Goal: Information Seeking & Learning: Learn about a topic

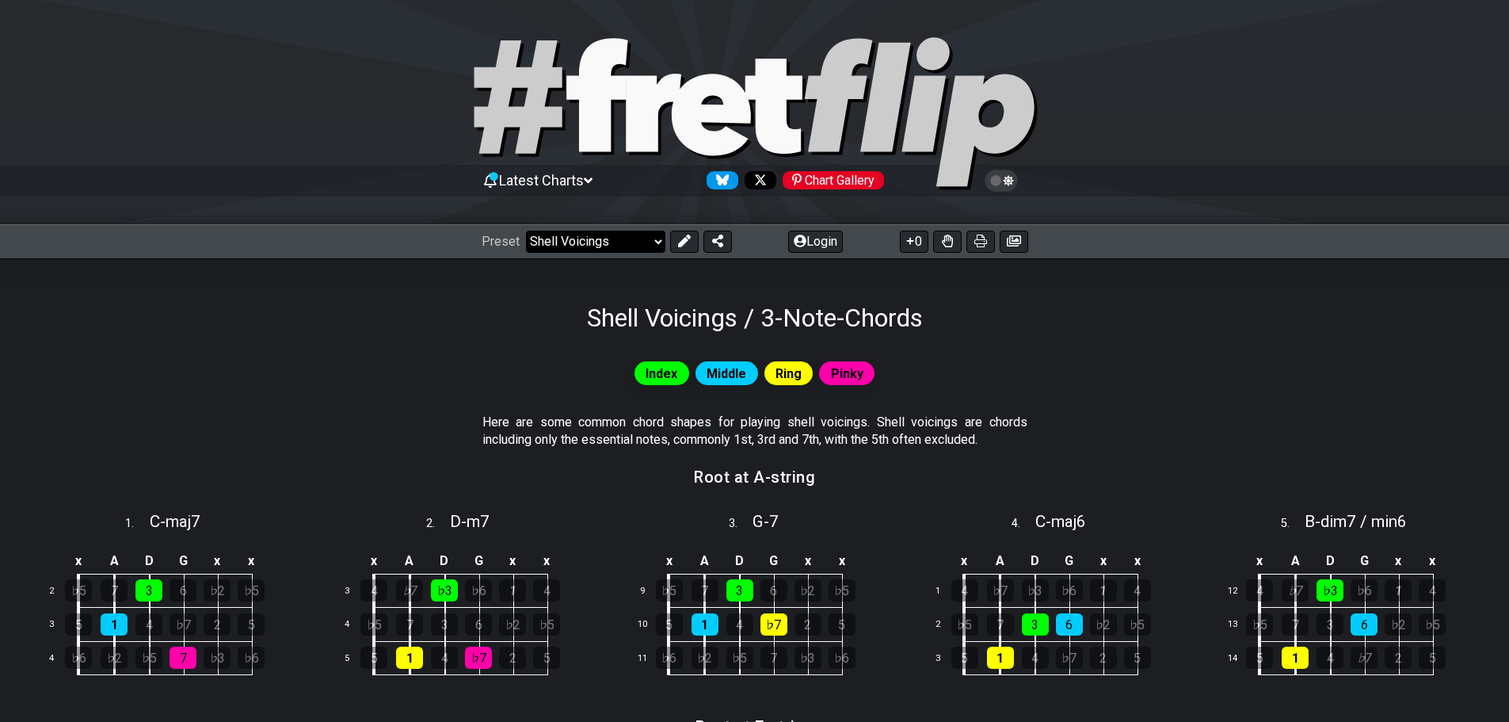
click at [656, 248] on select "Welcome to #fretflip! Initial Preset Custom Preset Minor Pentatonic Major Penta…" at bounding box center [595, 242] width 139 height 22
click at [526, 231] on select "Welcome to #fretflip! Initial Preset Custom Preset Minor Pentatonic Major Penta…" at bounding box center [595, 242] width 139 height 22
select select "/harmonizing-scales"
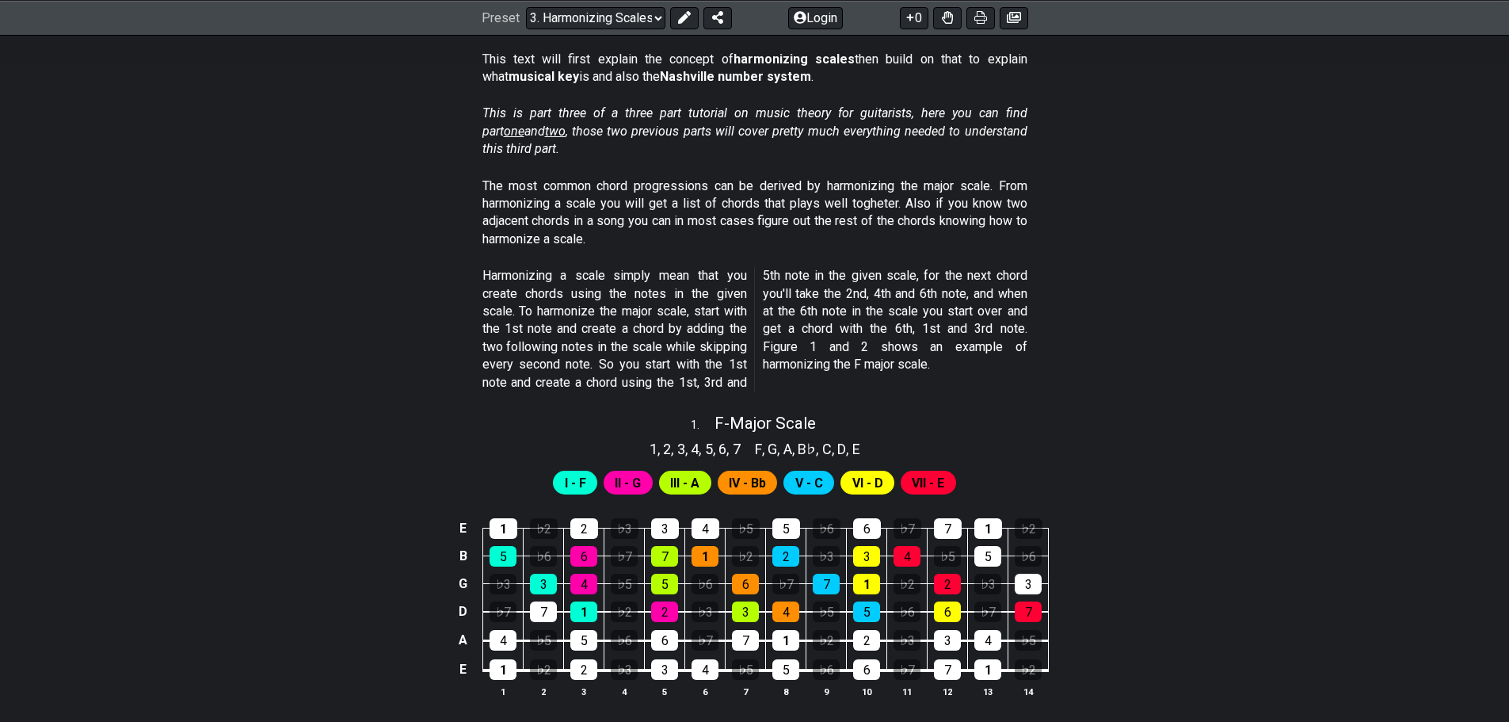
scroll to position [317, 0]
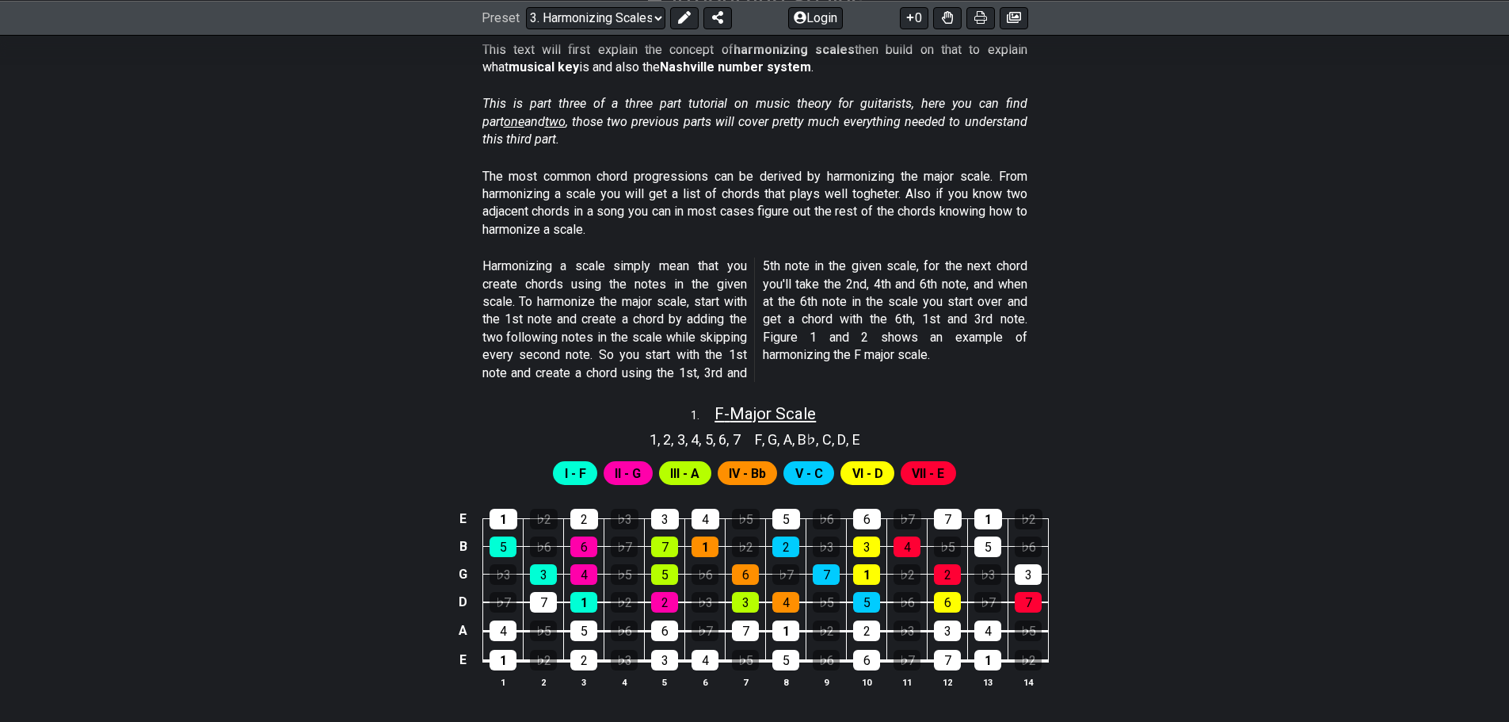
click at [763, 410] on span "F - Major Scale" at bounding box center [765, 413] width 101 height 19
select select "F"
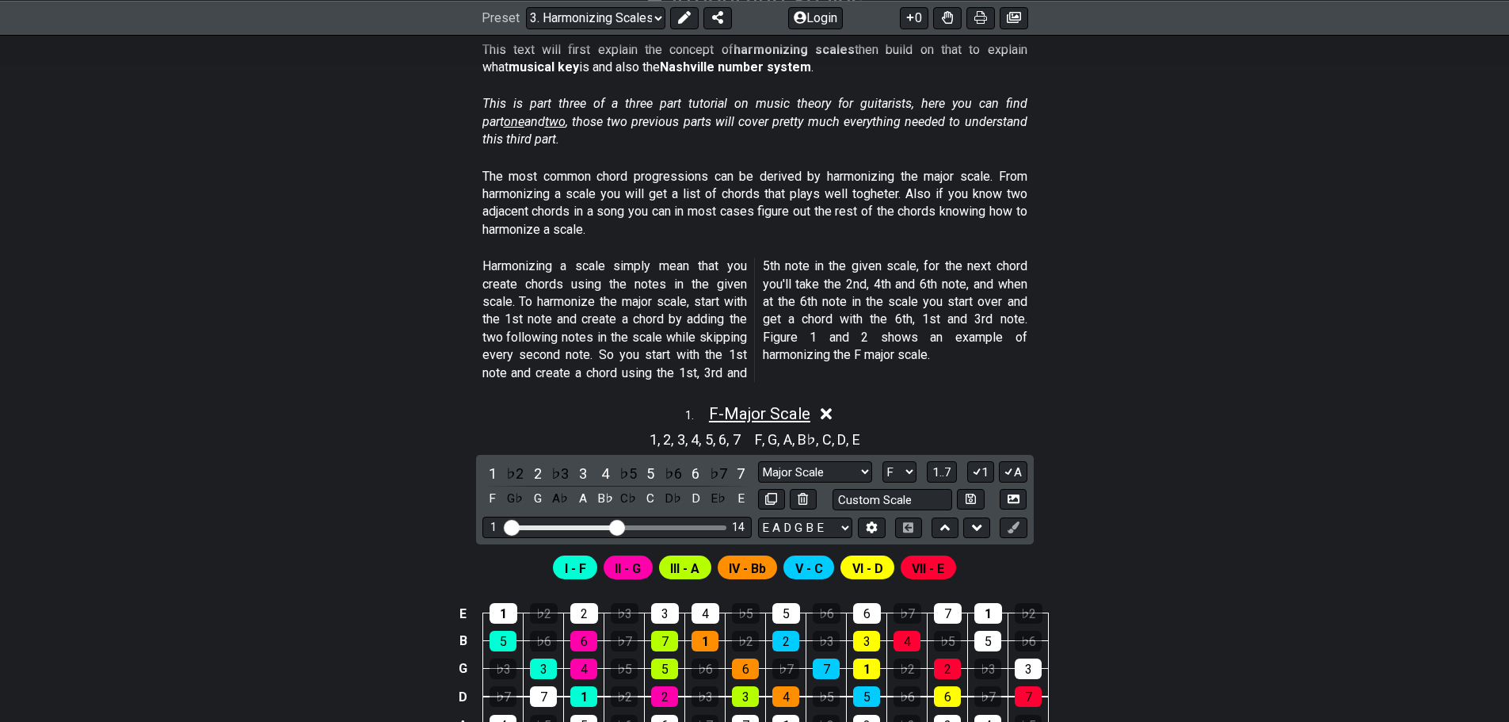
click at [763, 410] on span "F - Major Scale" at bounding box center [759, 413] width 101 height 19
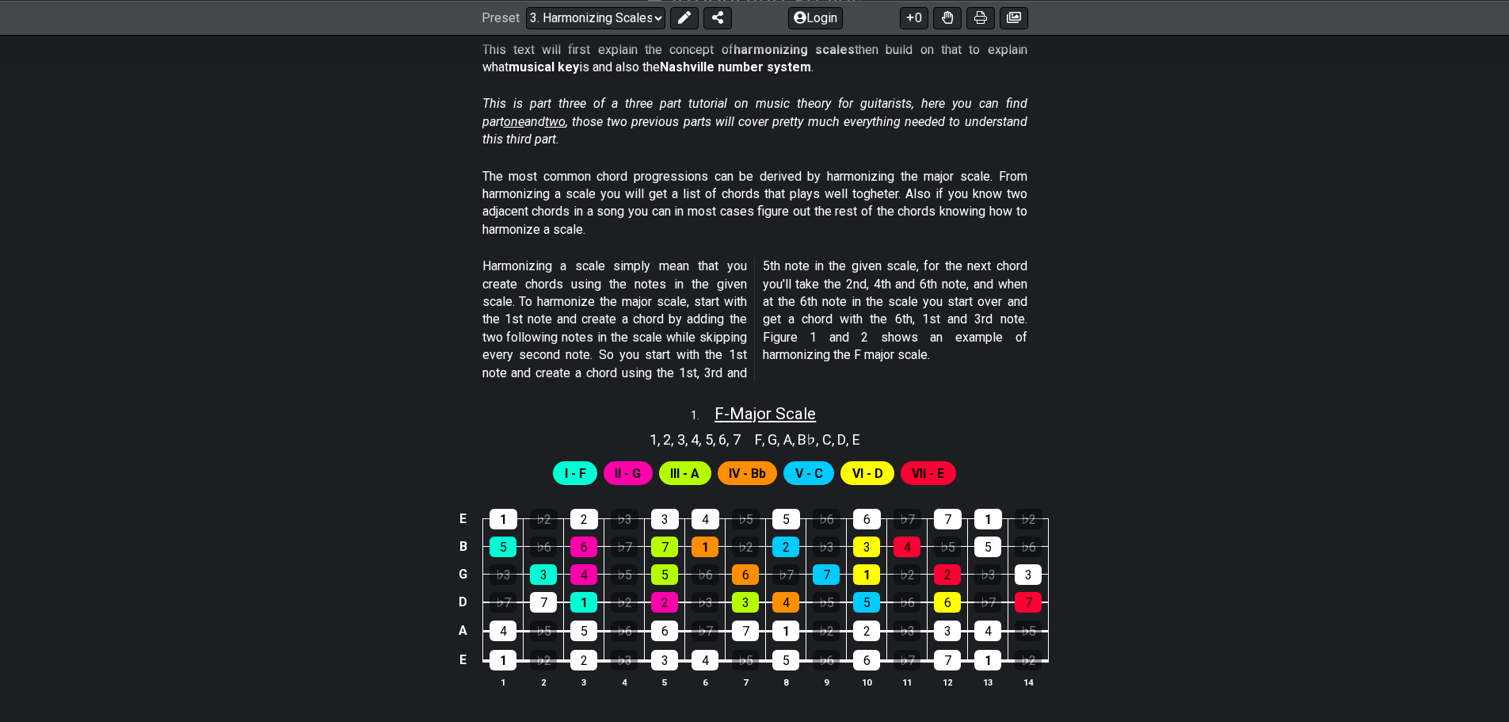
click at [754, 406] on span "F - Major Scale" at bounding box center [765, 413] width 101 height 19
select select "F"
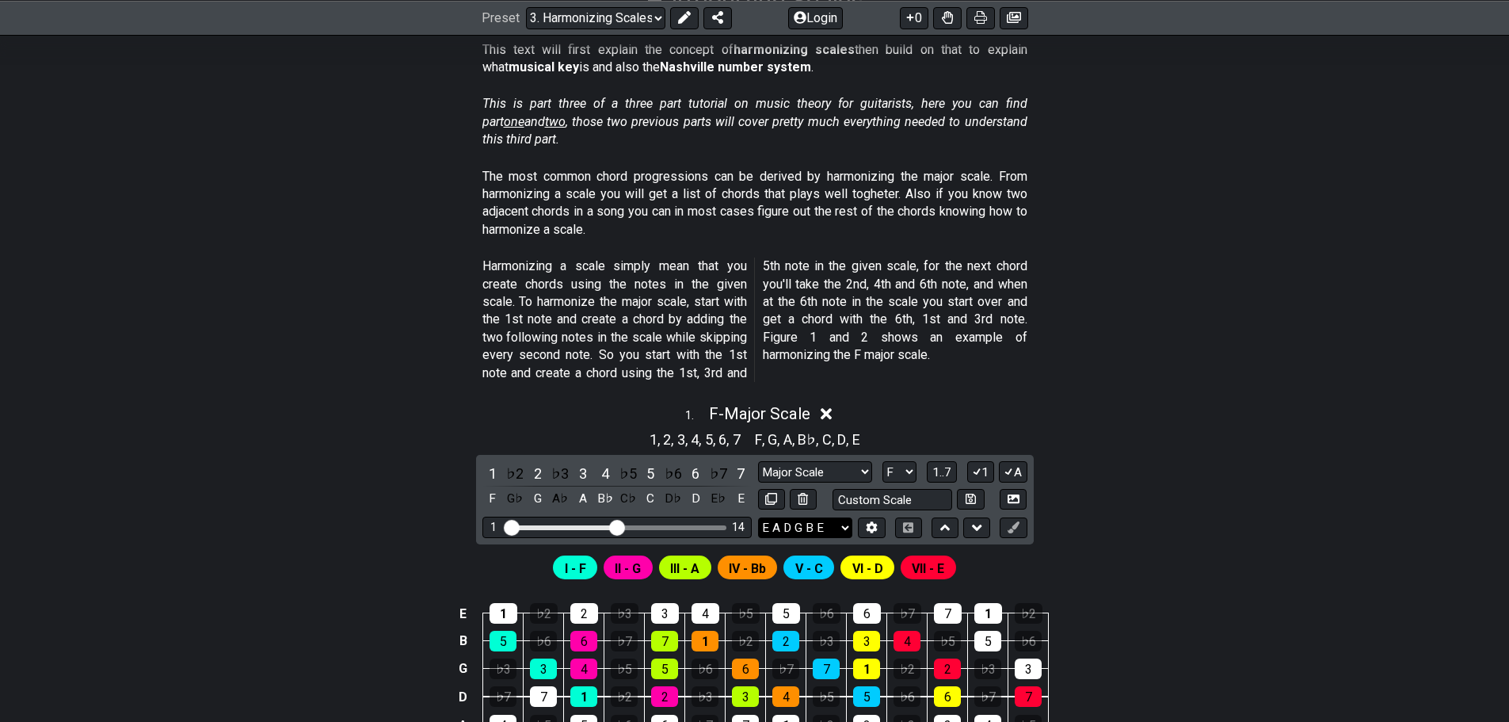
click at [839, 523] on select "E A D G B E E A D G B E E A D G B E B E A D F♯ B A D G C E A D A D G B E E♭ A♭ …" at bounding box center [805, 527] width 94 height 21
select select "D A D G B E"
click at [758, 517] on select "E A D G B E E A D G B E E A D G B E B E A D F♯ B A D G C E A D A D G B E E♭ A♭ …" at bounding box center [805, 527] width 94 height 21
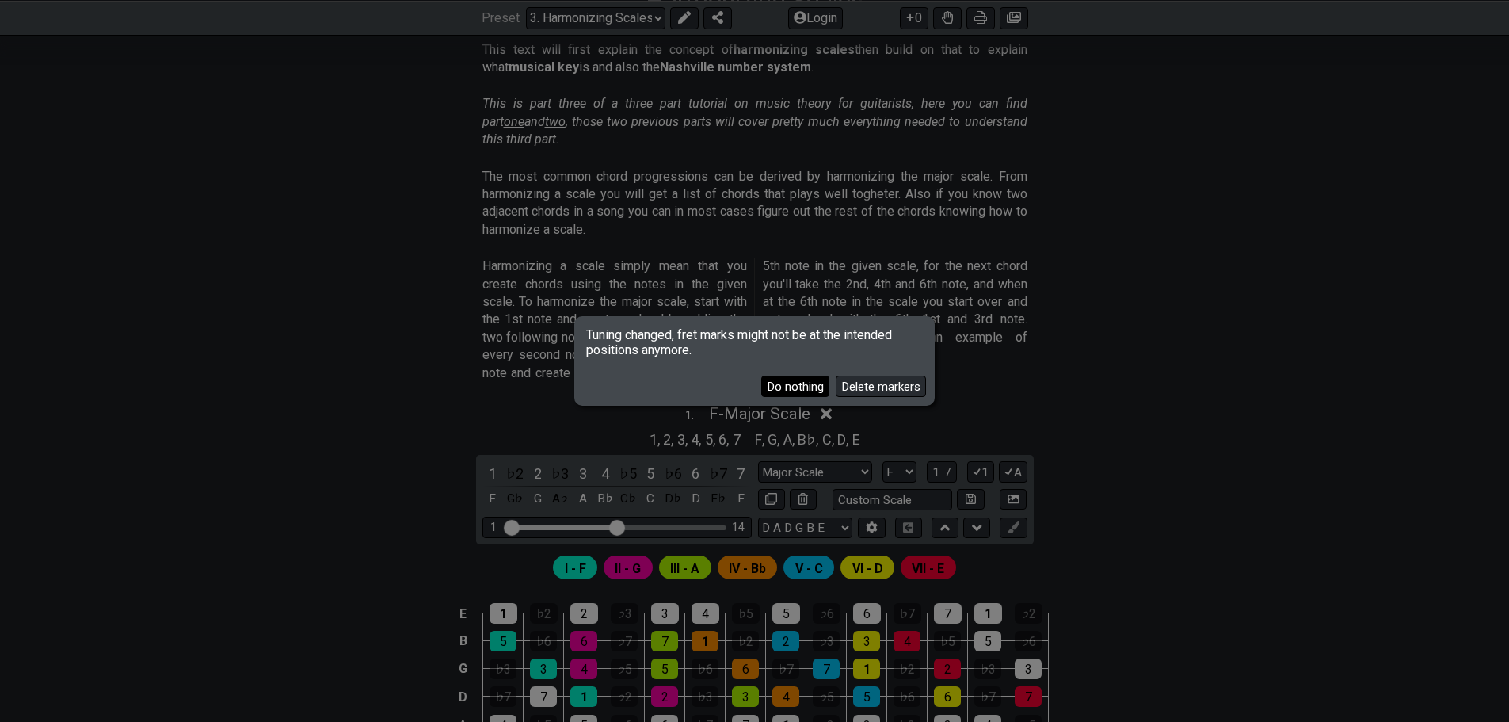
click at [796, 391] on button "Do nothing" at bounding box center [795, 386] width 68 height 21
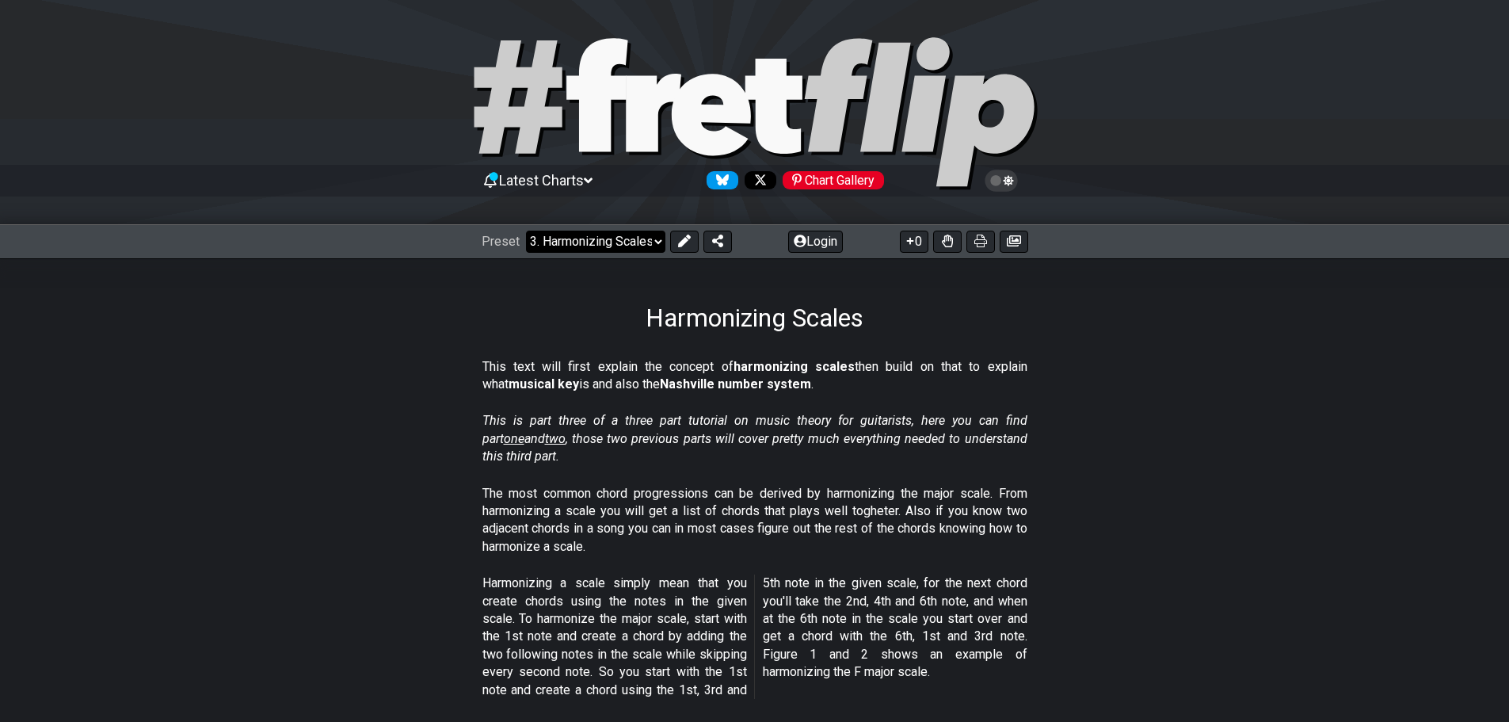
click at [635, 240] on select "Welcome to #fretflip! Initial Preset Custom Preset Minor Pentatonic Major Penta…" at bounding box center [595, 242] width 139 height 22
click at [526, 231] on select "Welcome to #fretflip! Initial Preset Custom Preset Minor Pentatonic Major Penta…" at bounding box center [595, 242] width 139 height 22
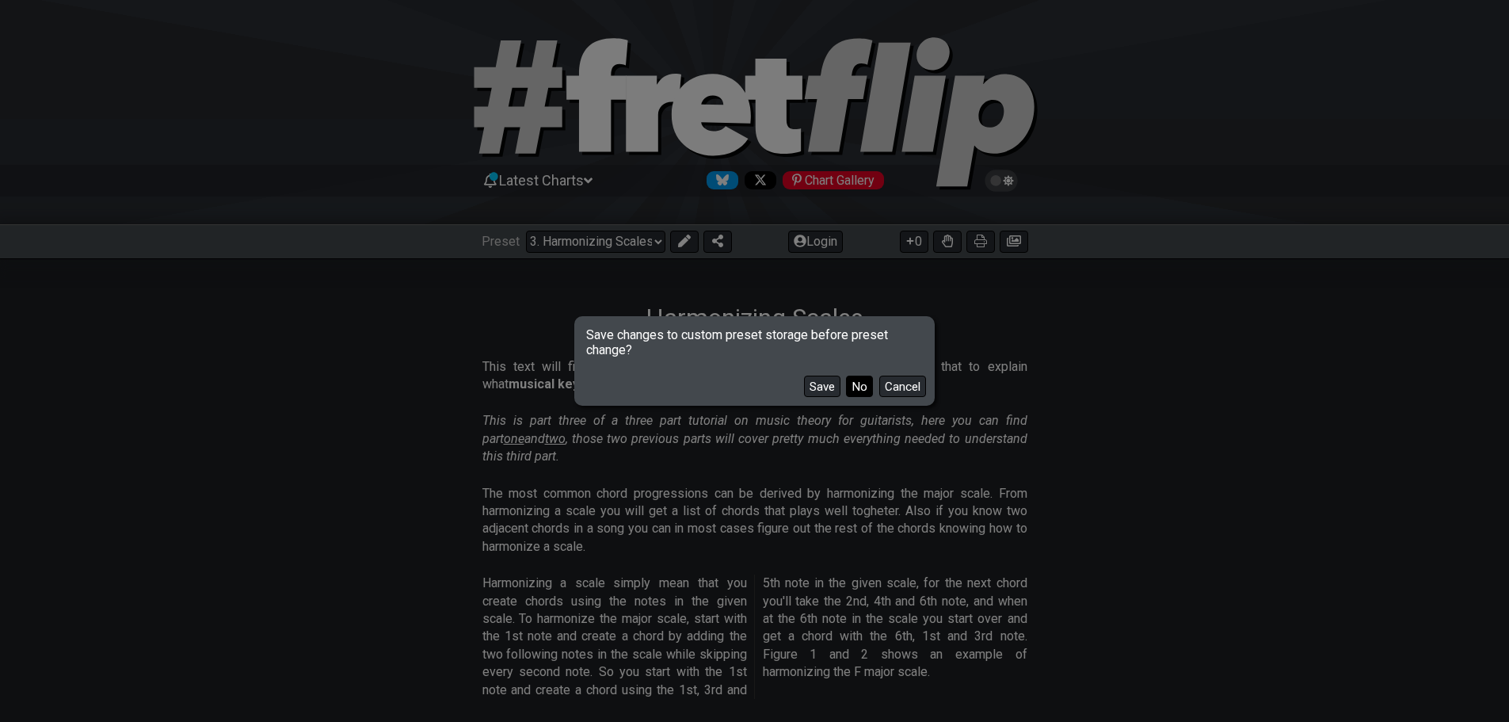
click at [863, 389] on button "No" at bounding box center [859, 386] width 27 height 21
select select "/movable-7th-chords"
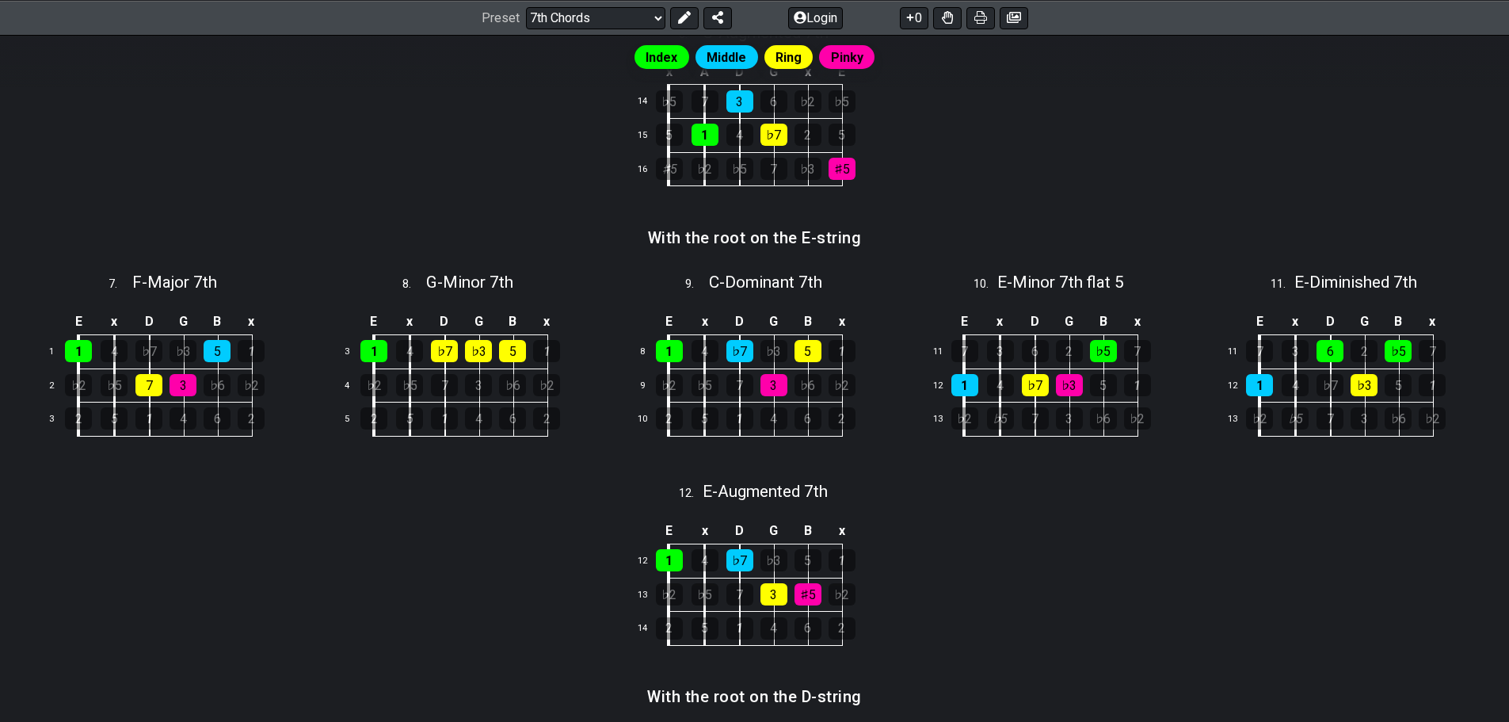
scroll to position [868, 0]
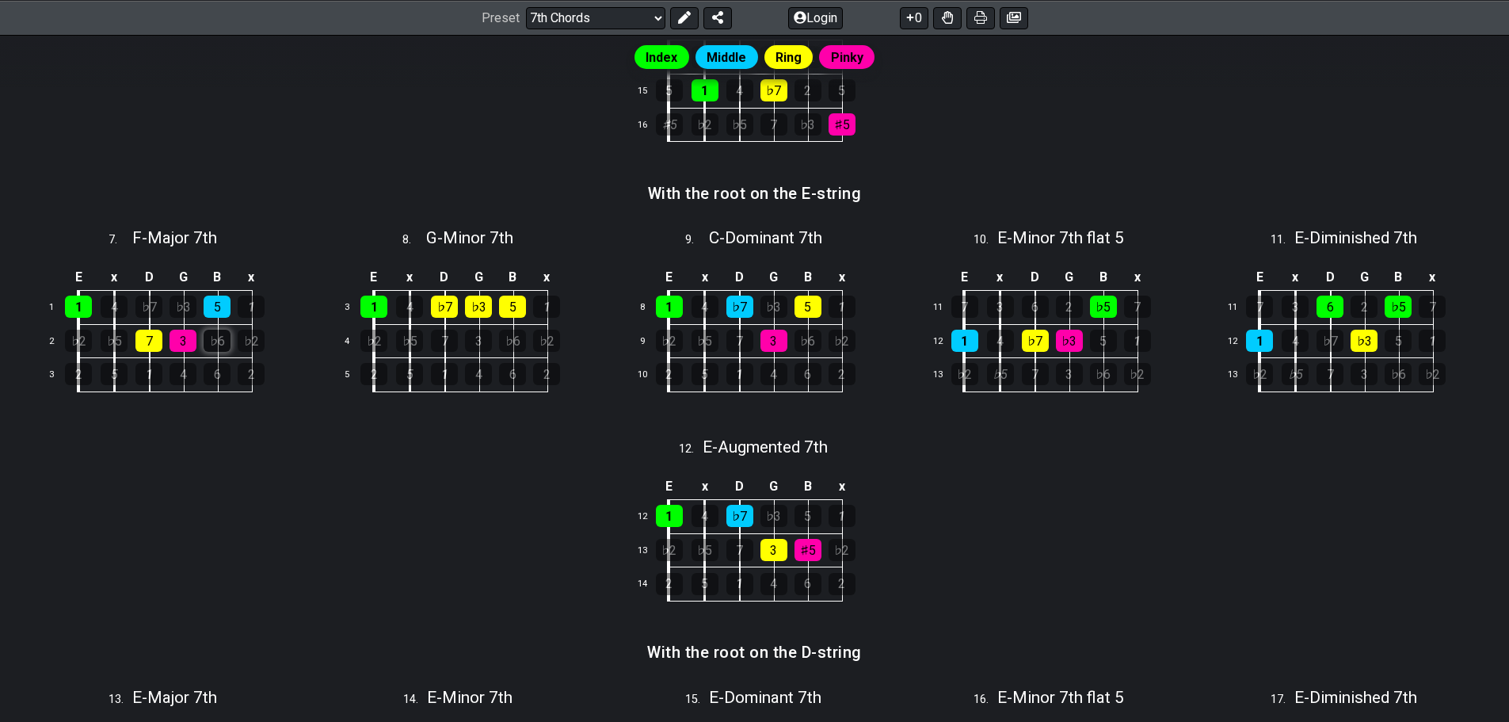
click at [218, 333] on div "♭6" at bounding box center [217, 341] width 27 height 22
click at [227, 344] on div "♭6" at bounding box center [217, 341] width 27 height 22
